Goal: Information Seeking & Learning: Learn about a topic

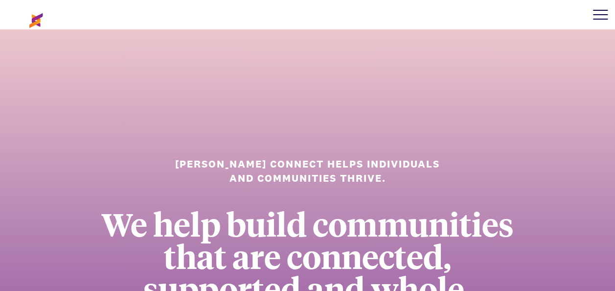
drag, startPoint x: 588, startPoint y: 15, endPoint x: 594, endPoint y: 15, distance: 5.9
click at [588, 15] on div at bounding box center [599, 14] width 29 height 29
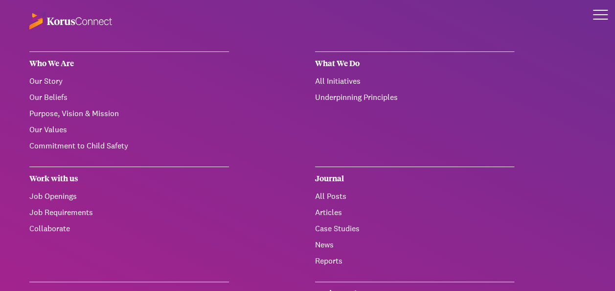
click at [119, 136] on ul "Our Story Our Beliefs Purpose, Vision & Mission Our Values Commitment to Child …" at bounding box center [129, 113] width 200 height 76
click at [115, 142] on link "Commitment to Child Safety" at bounding box center [78, 145] width 99 height 10
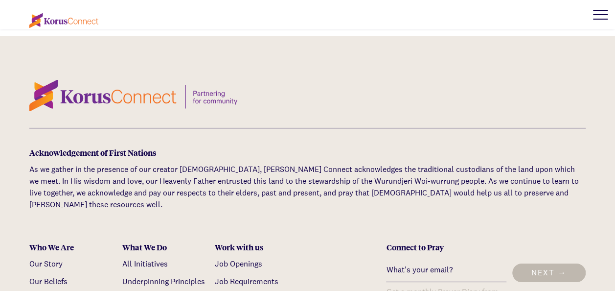
scroll to position [3556, 0]
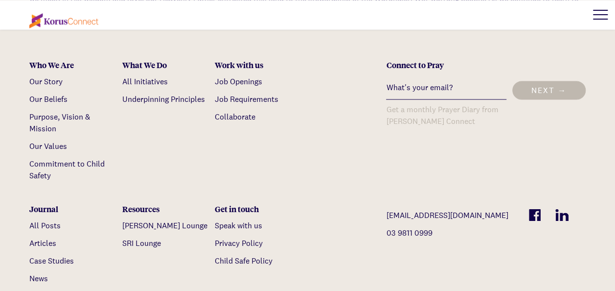
scroll to position [880, 0]
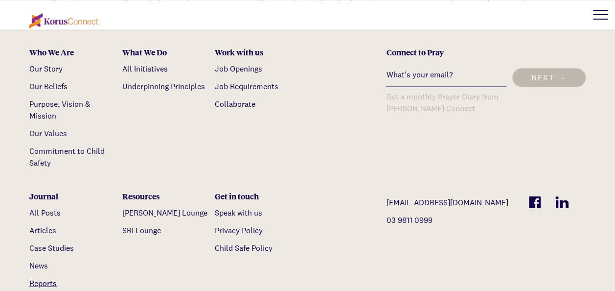
click at [44, 277] on link "Reports" at bounding box center [42, 282] width 27 height 10
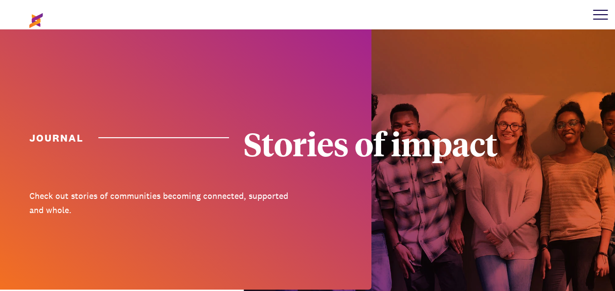
click at [609, 16] on div at bounding box center [599, 14] width 29 height 29
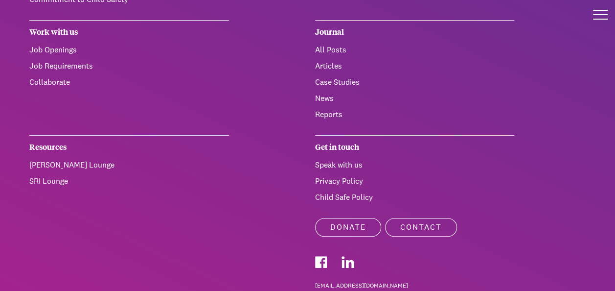
scroll to position [147, 0]
click at [341, 149] on div "Get in touch" at bounding box center [415, 146] width 200 height 24
click at [332, 194] on link "Child Safe Policy" at bounding box center [344, 196] width 58 height 10
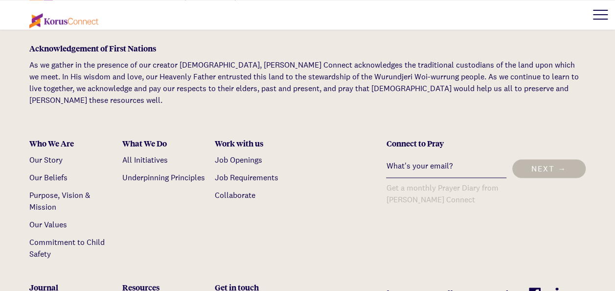
scroll to position [783, 0]
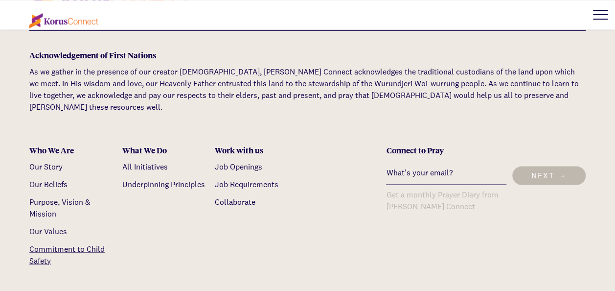
click at [75, 243] on link "Commitment to Child Safety" at bounding box center [66, 254] width 75 height 22
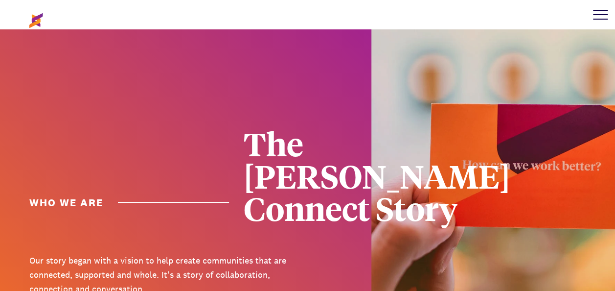
click at [596, 10] on div at bounding box center [600, 10] width 15 height 1
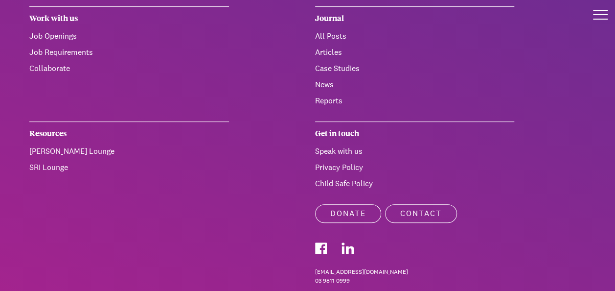
scroll to position [239, 0]
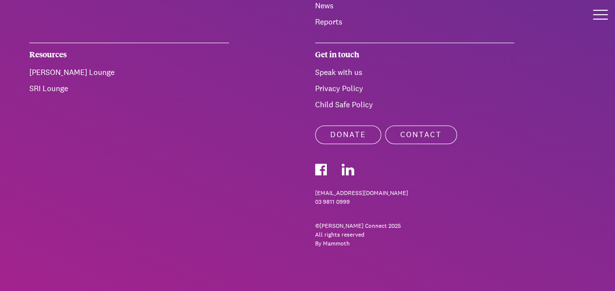
click at [348, 104] on link "Child Safe Policy" at bounding box center [344, 104] width 58 height 10
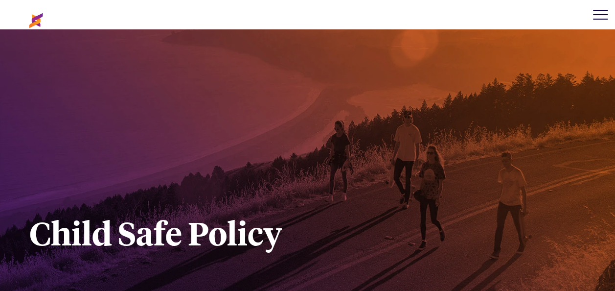
click at [592, 10] on div at bounding box center [599, 14] width 29 height 29
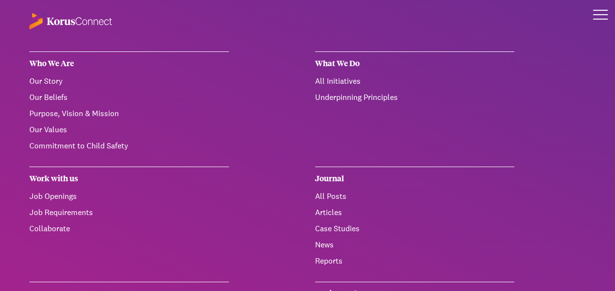
click at [54, 126] on link "Our Values" at bounding box center [48, 129] width 38 height 10
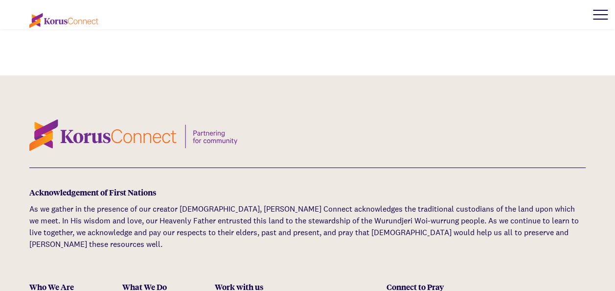
scroll to position [3426, 0]
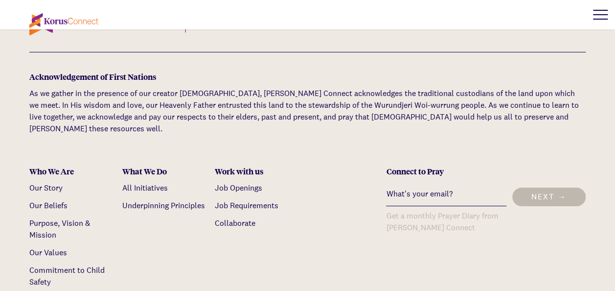
scroll to position [3591, 0]
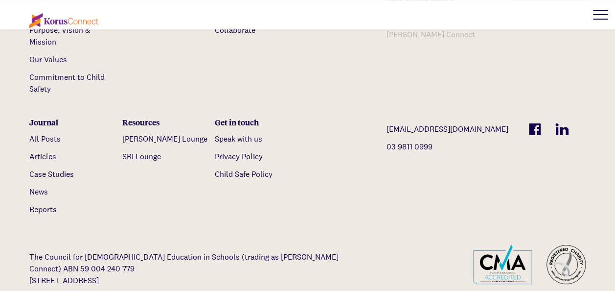
scroll to position [2164, 0]
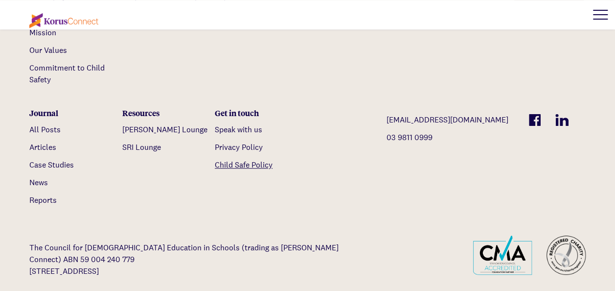
click at [248, 159] on link "Child Safe Policy" at bounding box center [244, 164] width 58 height 10
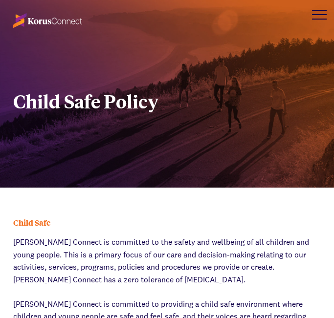
click at [201, 128] on div "Child Safe Policy" at bounding box center [167, 94] width 334 height 188
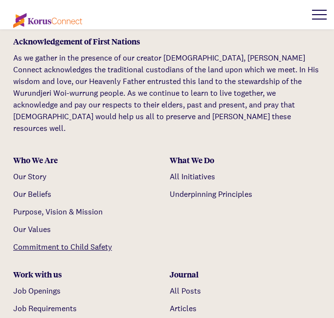
click at [75, 242] on link "Commitment to Child Safety" at bounding box center [62, 247] width 99 height 10
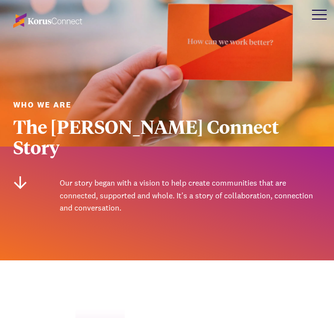
click at [43, 19] on img at bounding box center [47, 20] width 69 height 15
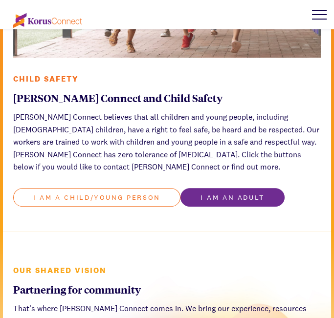
scroll to position [1521, 0]
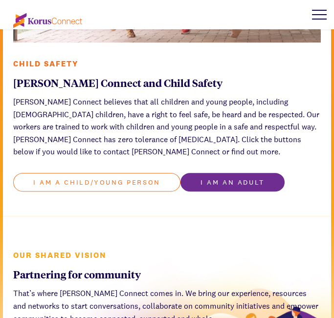
click at [97, 173] on link "I am a child/young person" at bounding box center [96, 182] width 167 height 19
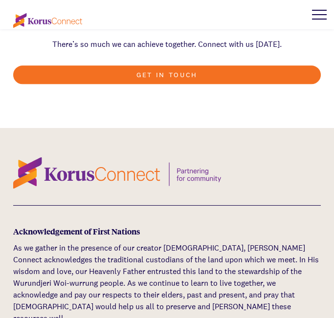
scroll to position [2065, 0]
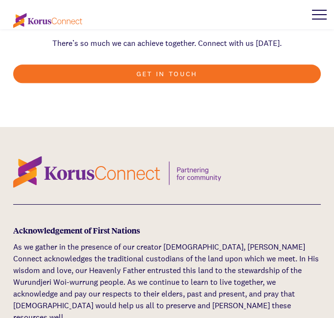
click at [93, 157] on img at bounding box center [117, 172] width 208 height 31
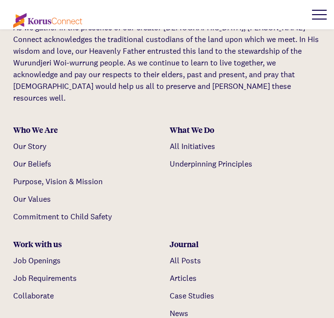
scroll to position [2282, 0]
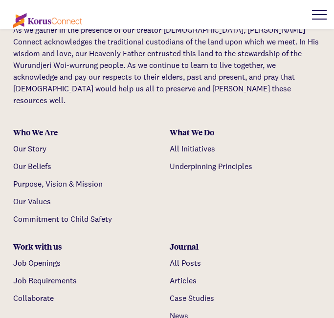
click at [321, 16] on div at bounding box center [319, 14] width 29 height 29
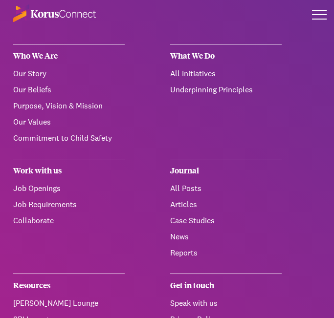
scroll to position [0, 0]
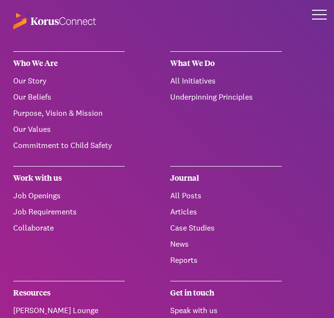
click at [77, 145] on link "Commitment to Child Safety" at bounding box center [62, 145] width 99 height 10
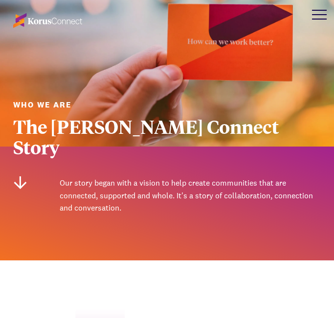
click at [56, 17] on img at bounding box center [47, 20] width 69 height 15
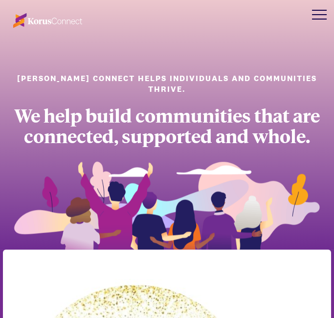
drag, startPoint x: 286, startPoint y: 147, endPoint x: 333, endPoint y: 33, distance: 123.5
click at [317, 1] on div at bounding box center [319, 14] width 29 height 29
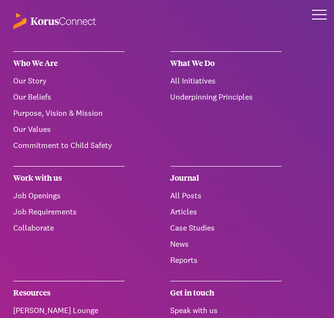
click at [55, 145] on link "Commitment to Child Safety" at bounding box center [62, 145] width 99 height 10
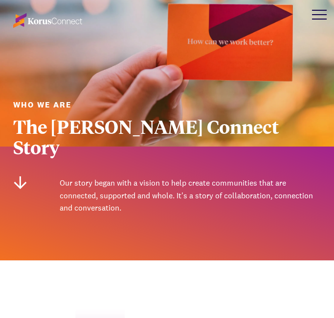
click at [50, 17] on img at bounding box center [47, 20] width 69 height 15
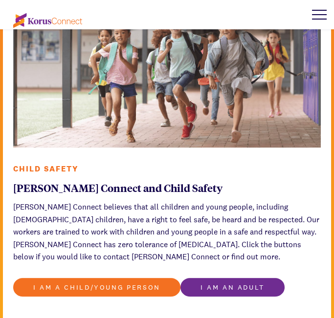
scroll to position [1521, 0]
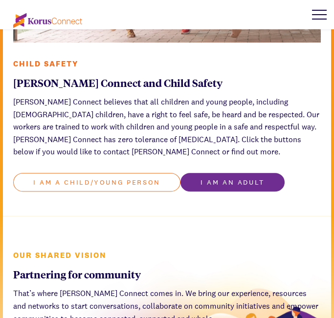
click at [139, 173] on link "I am a child/young person" at bounding box center [96, 182] width 167 height 19
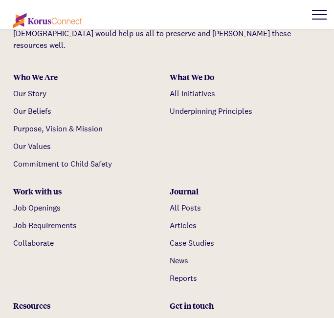
scroll to position [2500, 0]
